Goal: Find specific page/section: Find specific page/section

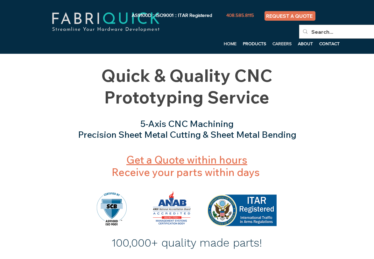
click at [283, 43] on p "CAREERS" at bounding box center [281, 44] width 25 height 10
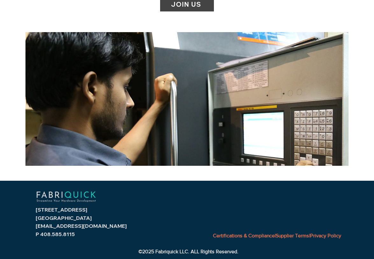
scroll to position [90, 0]
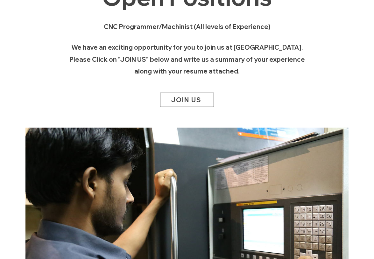
click at [192, 100] on span "JOIN US" at bounding box center [186, 100] width 31 height 8
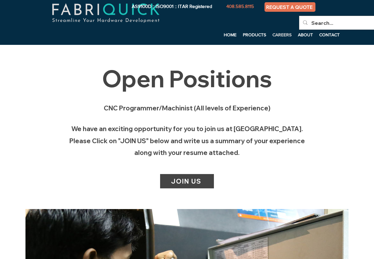
scroll to position [0, 0]
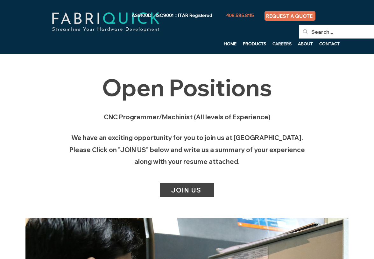
click at [282, 42] on p "CAREERS" at bounding box center [281, 44] width 25 height 10
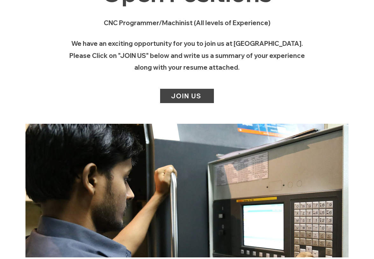
scroll to position [64, 0]
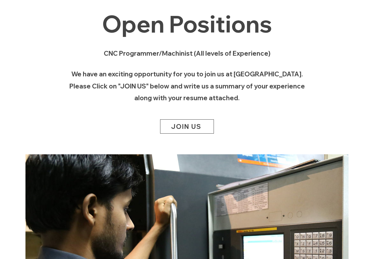
click at [187, 125] on span "JOIN US" at bounding box center [186, 127] width 31 height 8
